Goal: Task Accomplishment & Management: Use online tool/utility

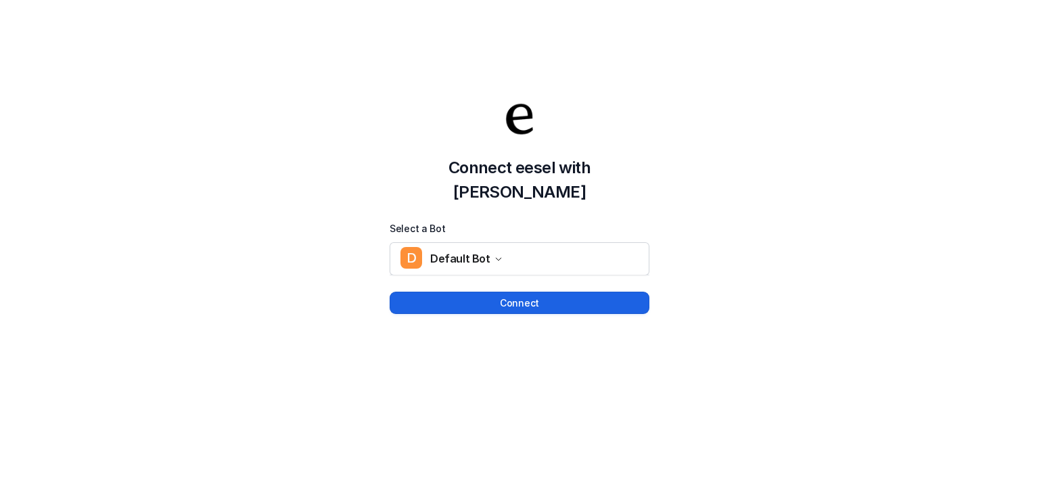
click at [554, 295] on button "Connect" at bounding box center [519, 302] width 260 height 22
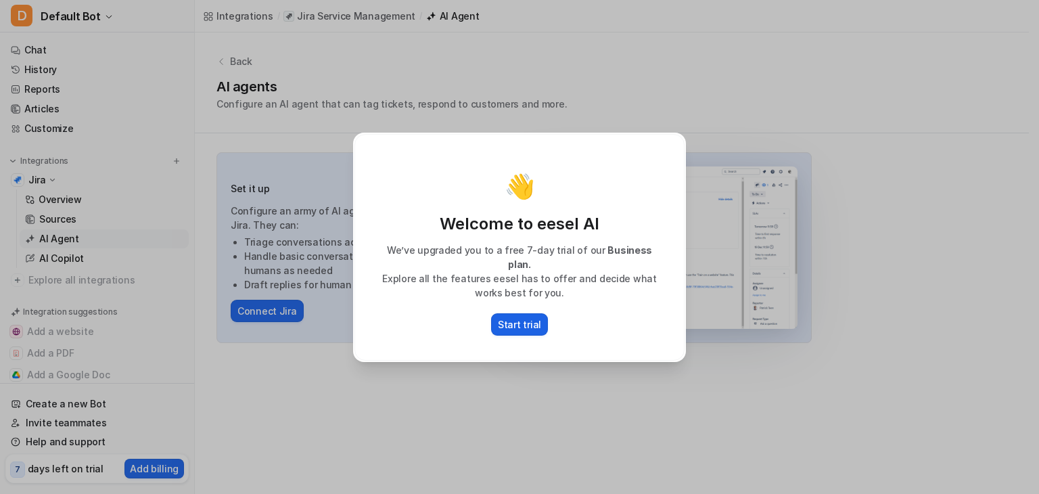
click at [518, 317] on p "Start trial" at bounding box center [519, 324] width 43 height 14
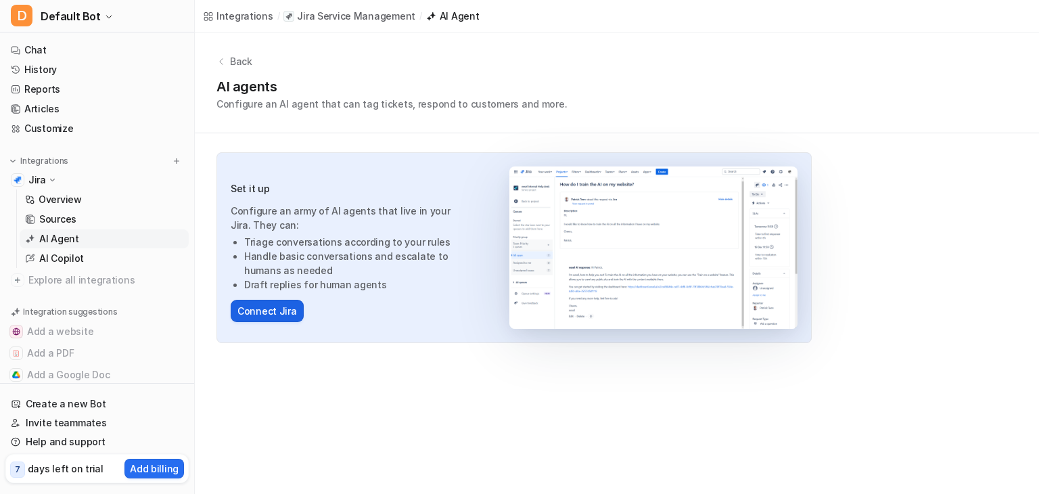
click at [281, 314] on button "Connect Jira" at bounding box center [267, 311] width 73 height 22
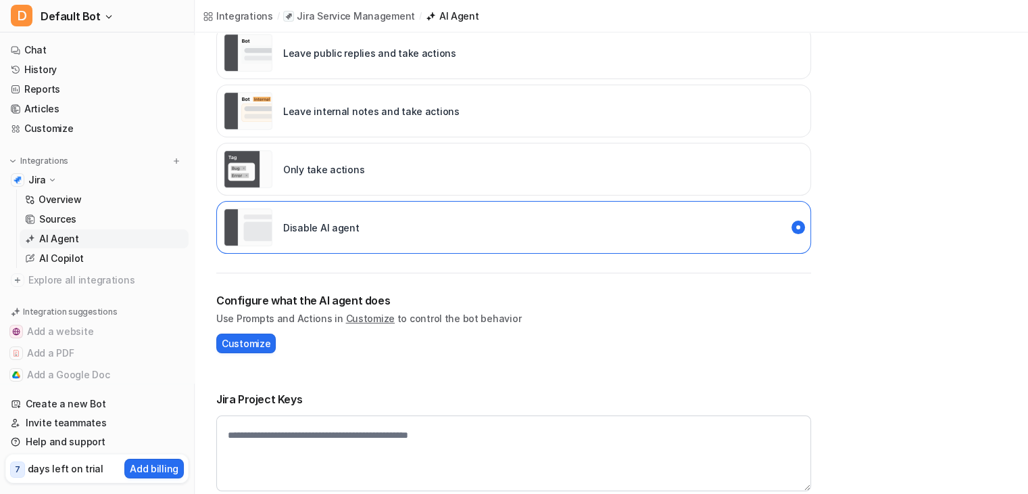
scroll to position [181, 0]
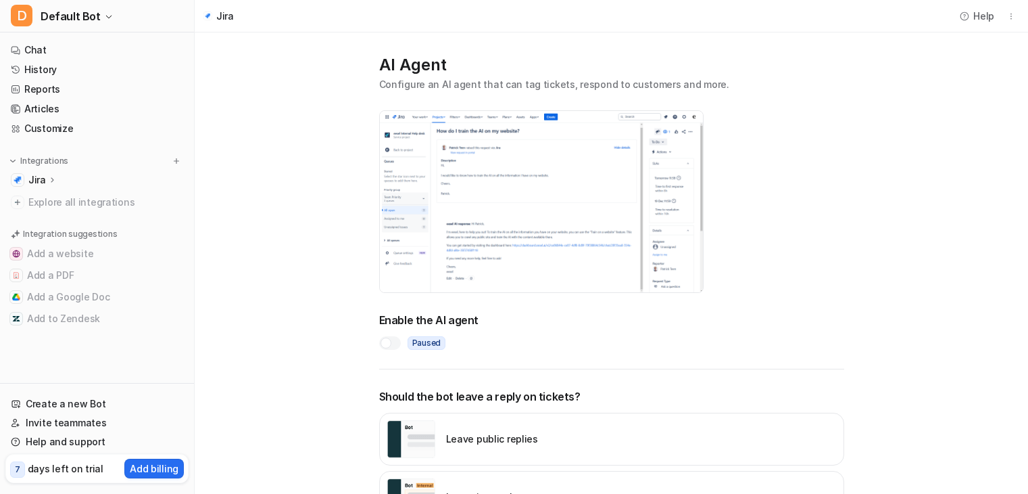
scroll to position [135, 0]
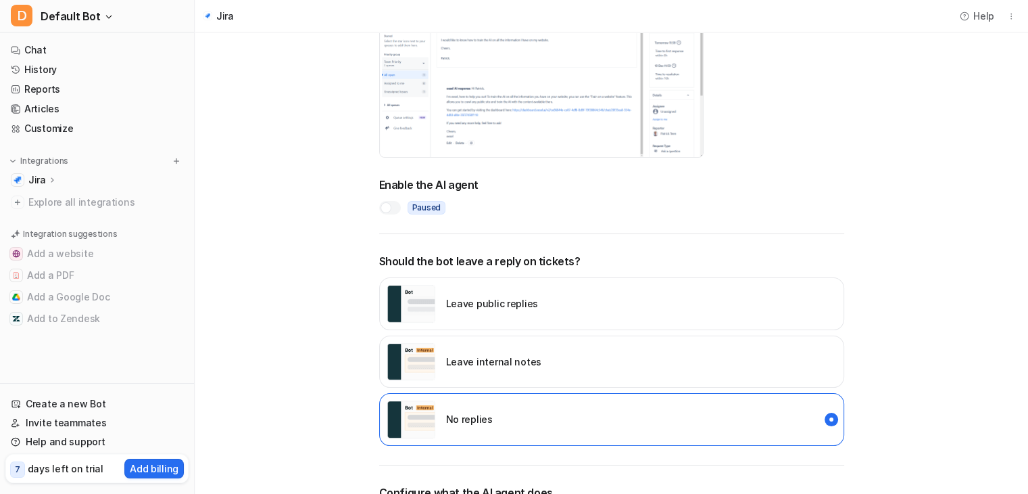
click at [394, 207] on div at bounding box center [390, 208] width 22 height 14
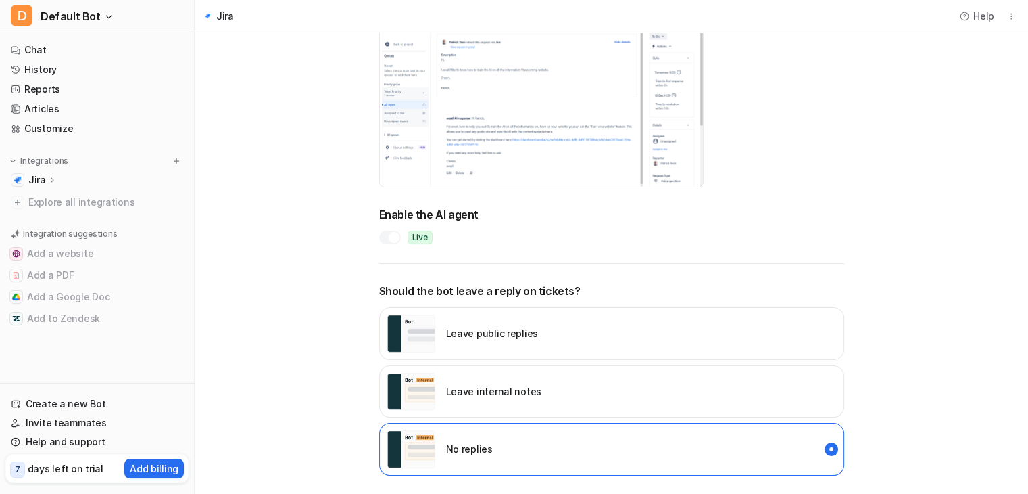
scroll to position [0, 0]
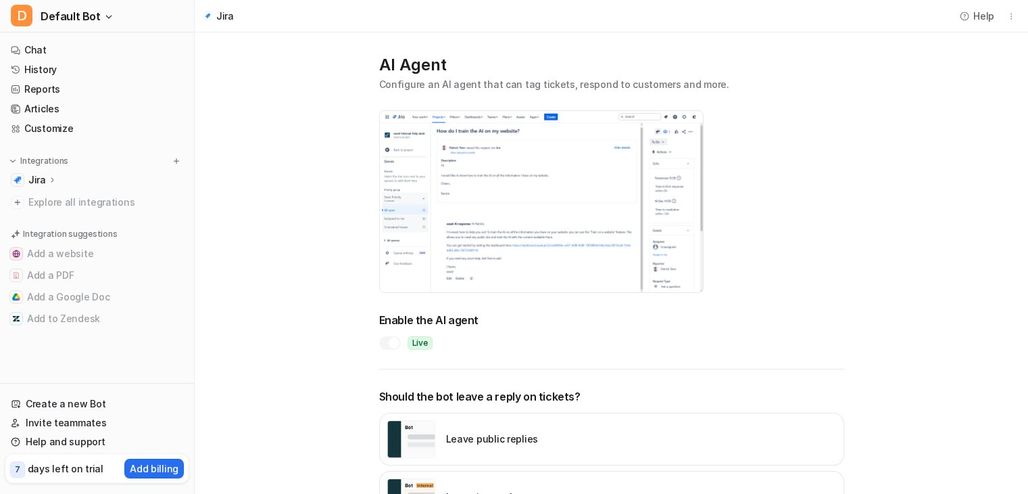
click at [51, 180] on icon at bounding box center [51, 179] width 9 height 10
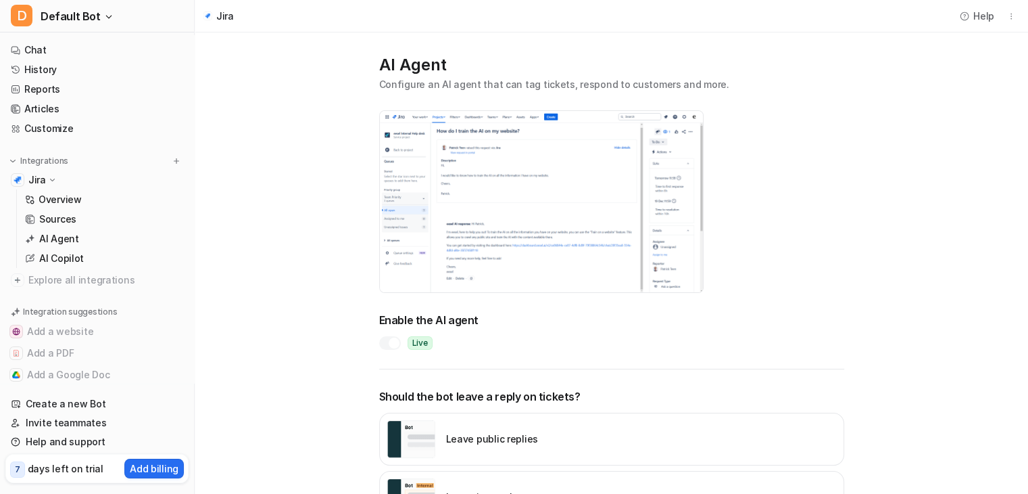
click at [38, 184] on p "Jira" at bounding box center [37, 180] width 18 height 14
